Goal: Task Accomplishment & Management: Complete application form

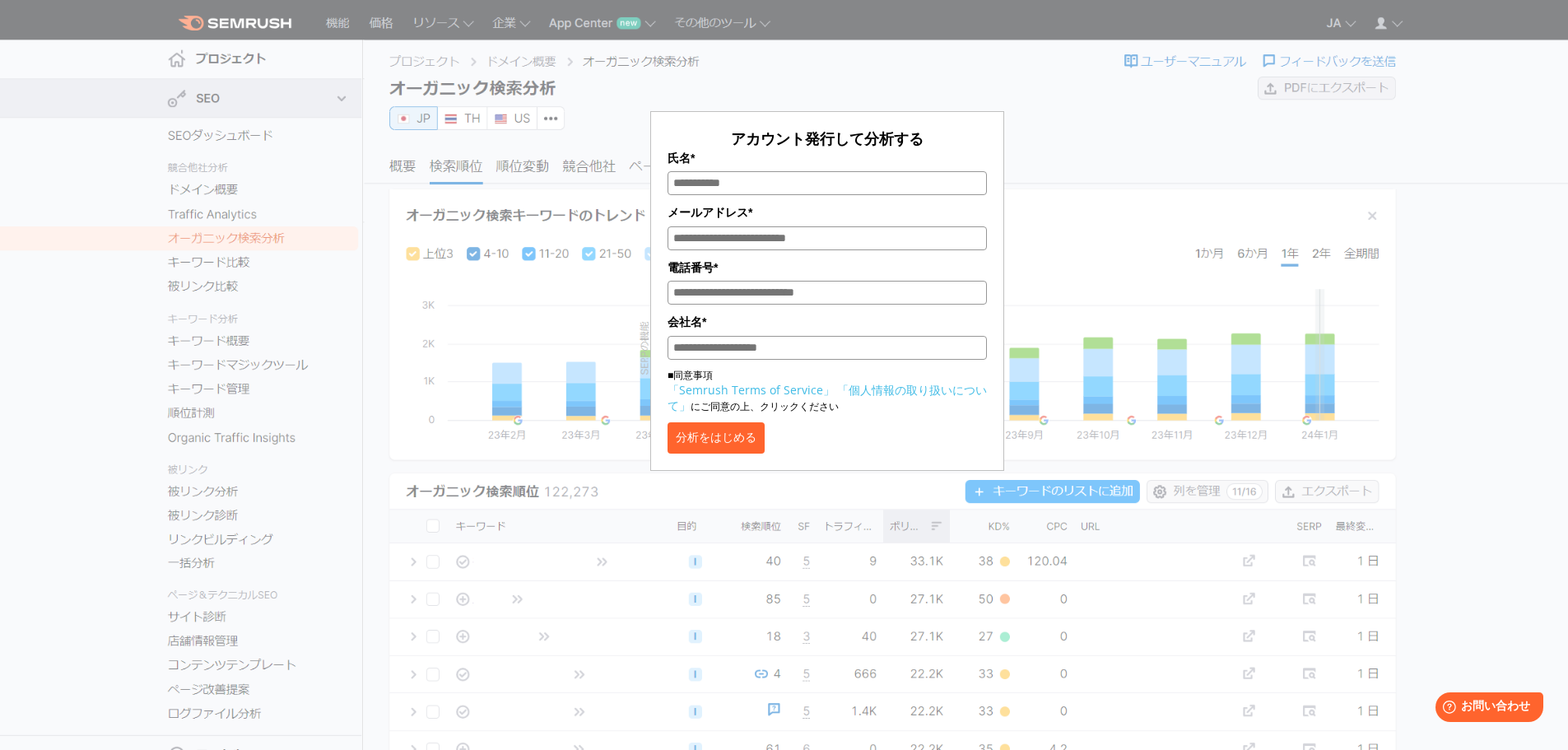
click at [388, 303] on div "アカウント発行して分析する 氏名* メールアドレス* 電話番号* 会社名* ■同意事項 「Semrush Terms of Service」 「個人情報の取り…" at bounding box center [827, 239] width 1325 height 463
drag, startPoint x: 955, startPoint y: 137, endPoint x: 1004, endPoint y: 209, distance: 87.1
click at [1004, 209] on div "アカウント発行して分析する 氏名* メールアドレス* 電話番号* 会社名* ■同意事項 「Semrush Terms of Service」 「個人情報の取り…" at bounding box center [827, 245] width 823 height 450
click at [597, 608] on section "アカウント発行して分析する 氏名* メールアドレス* 電話番号* 会社名* ■同意事項 「Semrush Terms of Service」 「個人情報の取り…" at bounding box center [784, 415] width 1568 height 829
